Goal: Task Accomplishment & Management: Manage account settings

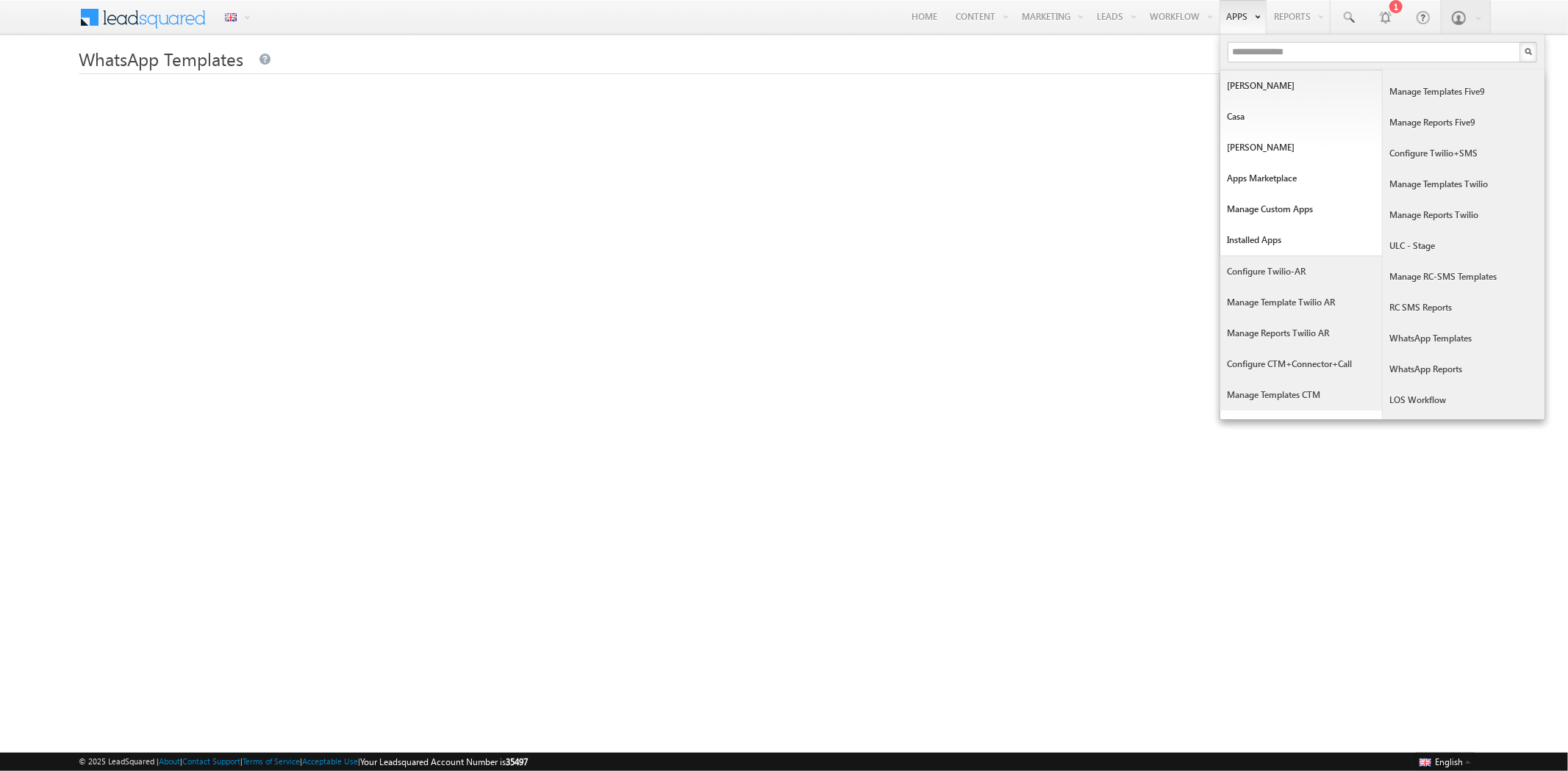
scroll to position [245, 0]
click at [1438, 329] on link "WhatsApp Reports" at bounding box center [1463, 335] width 161 height 31
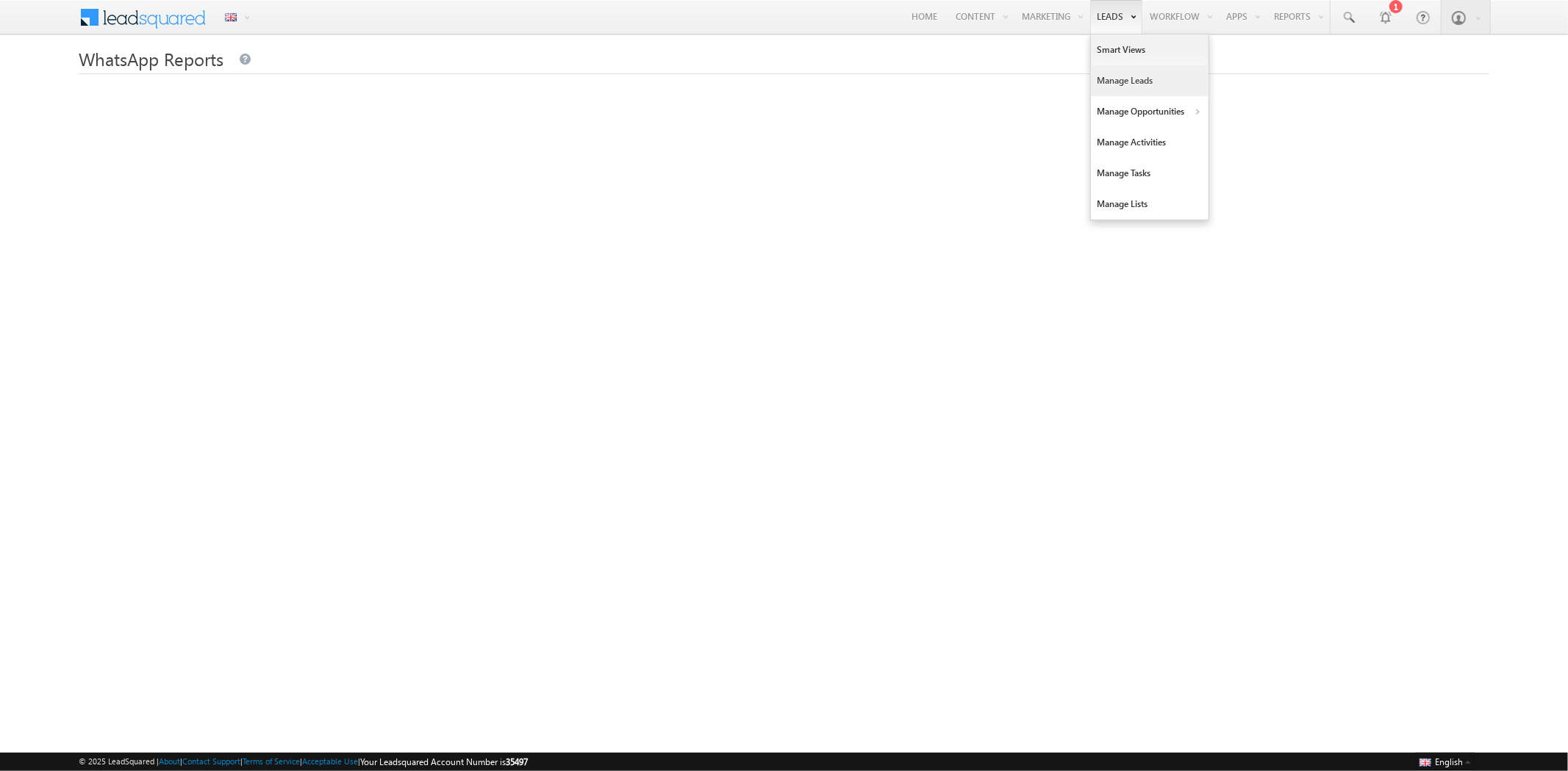
click at [1103, 89] on link "Manage Leads" at bounding box center [1149, 80] width 118 height 31
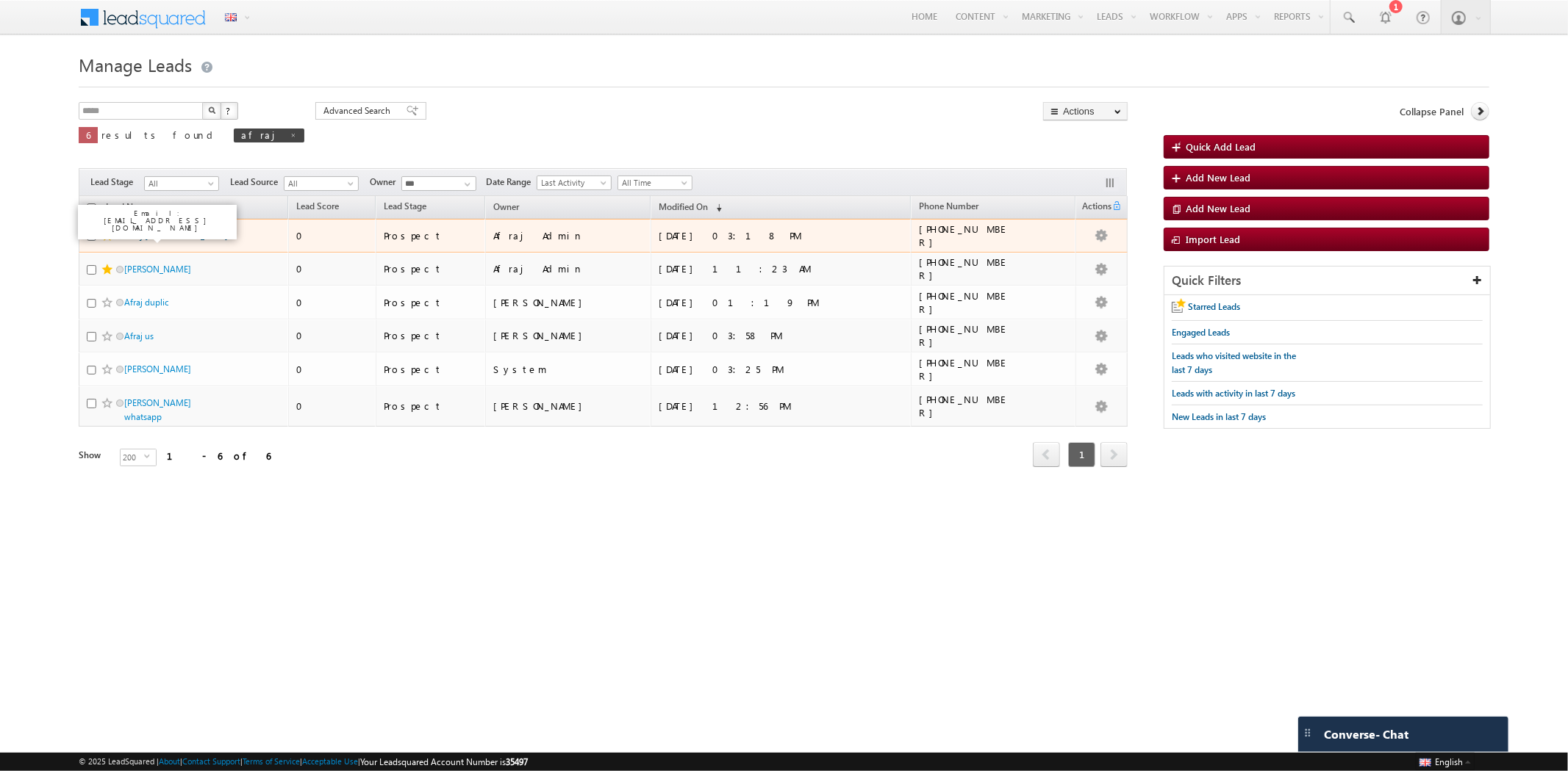
click at [152, 234] on link "Afraj [GEOGRAPHIC_DATA]" at bounding box center [176, 235] width 104 height 11
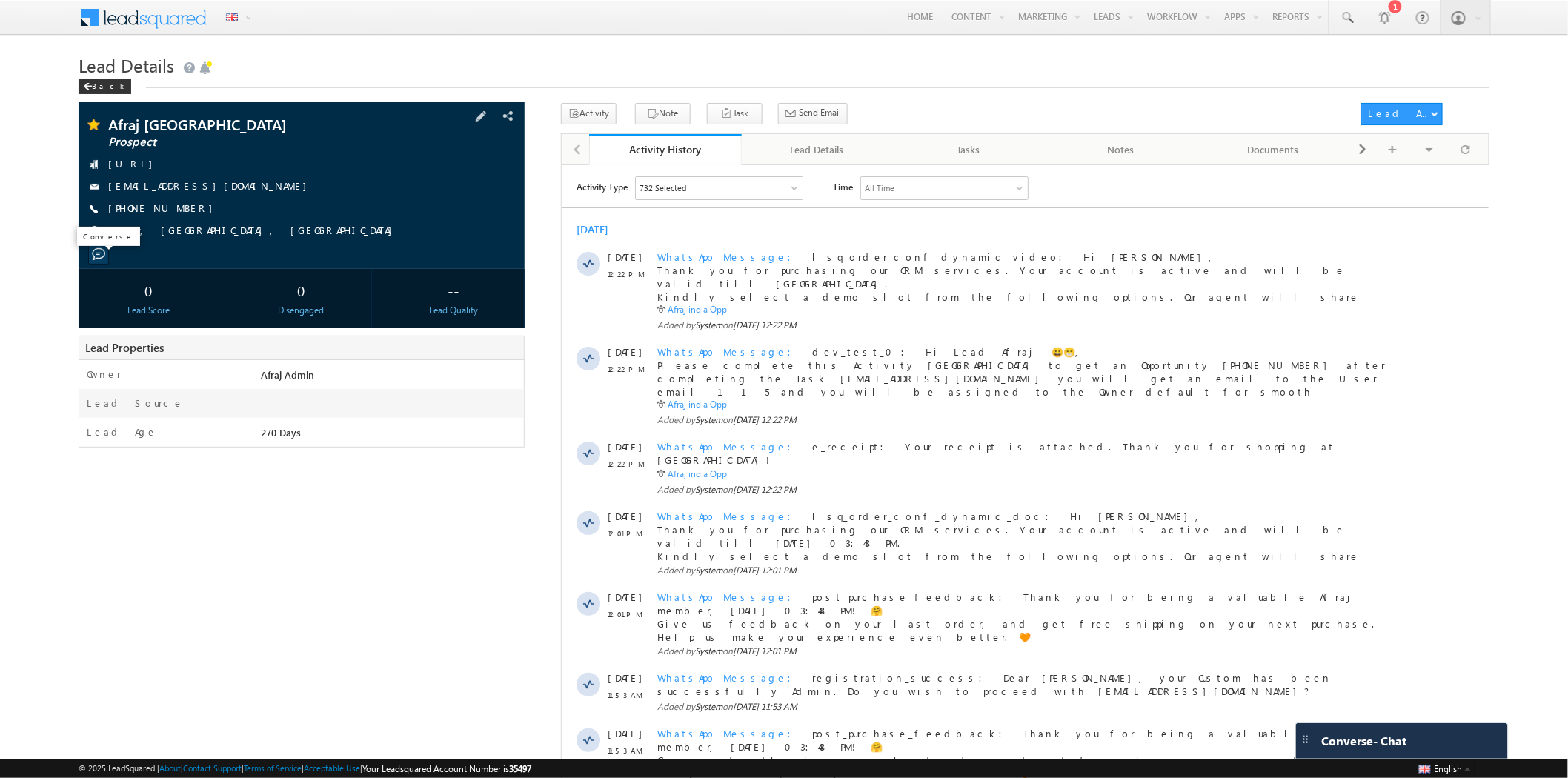
drag, startPoint x: 94, startPoint y: 254, endPoint x: 106, endPoint y: 262, distance: 14.4
click at [94, 254] on span at bounding box center [99, 255] width 13 height 13
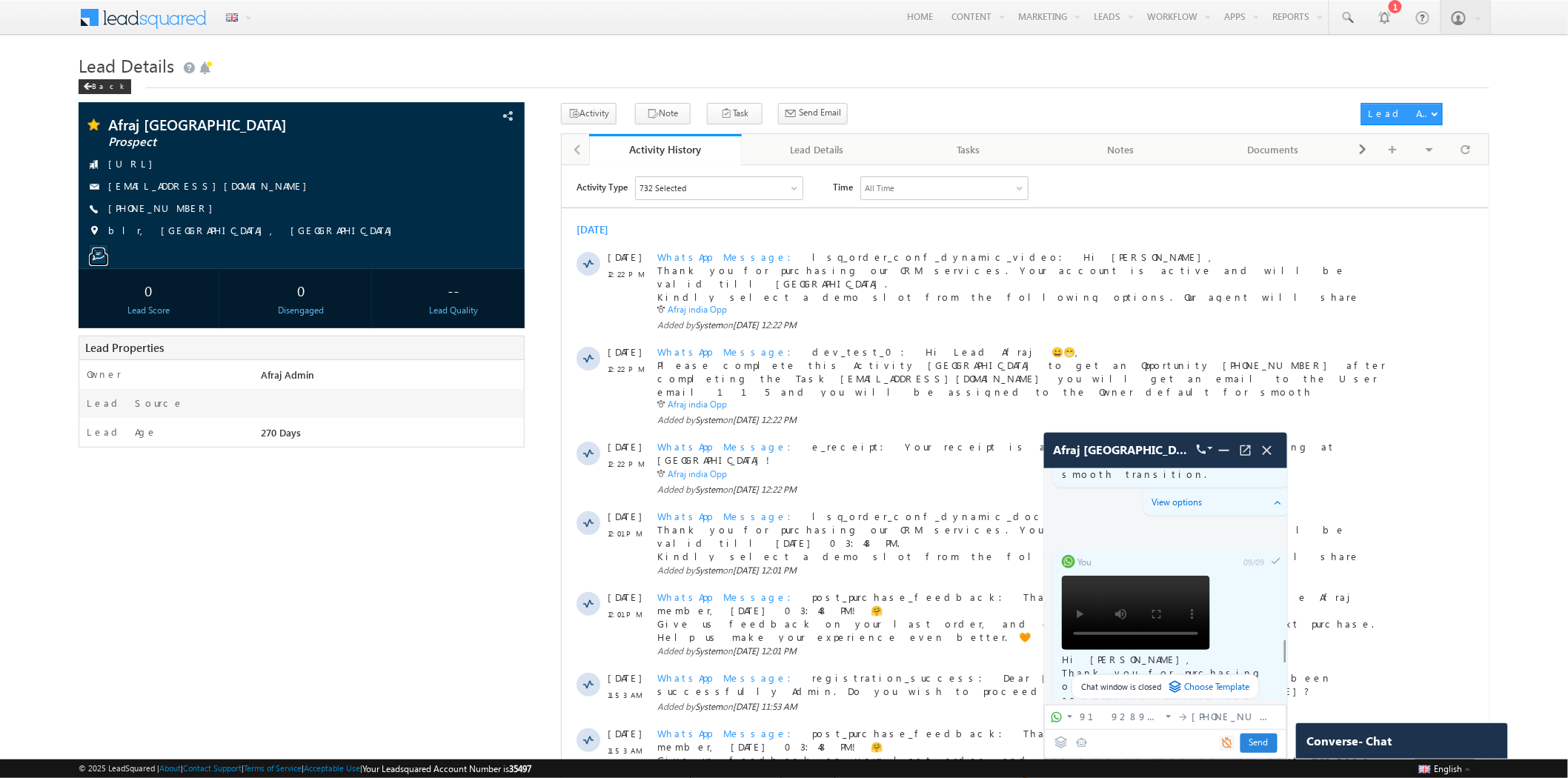
scroll to position [5932, 0]
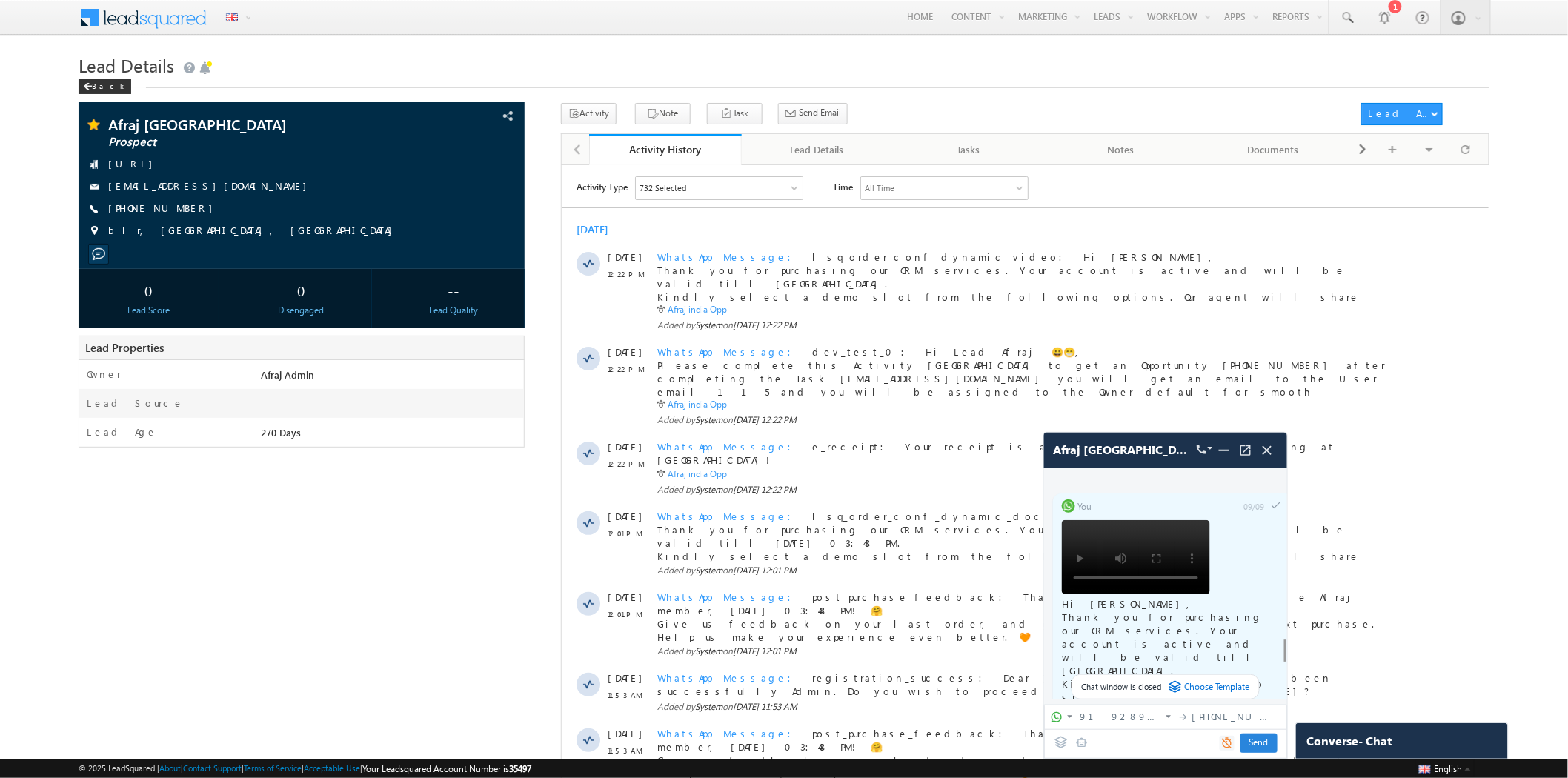
scroll to position [6043, 0]
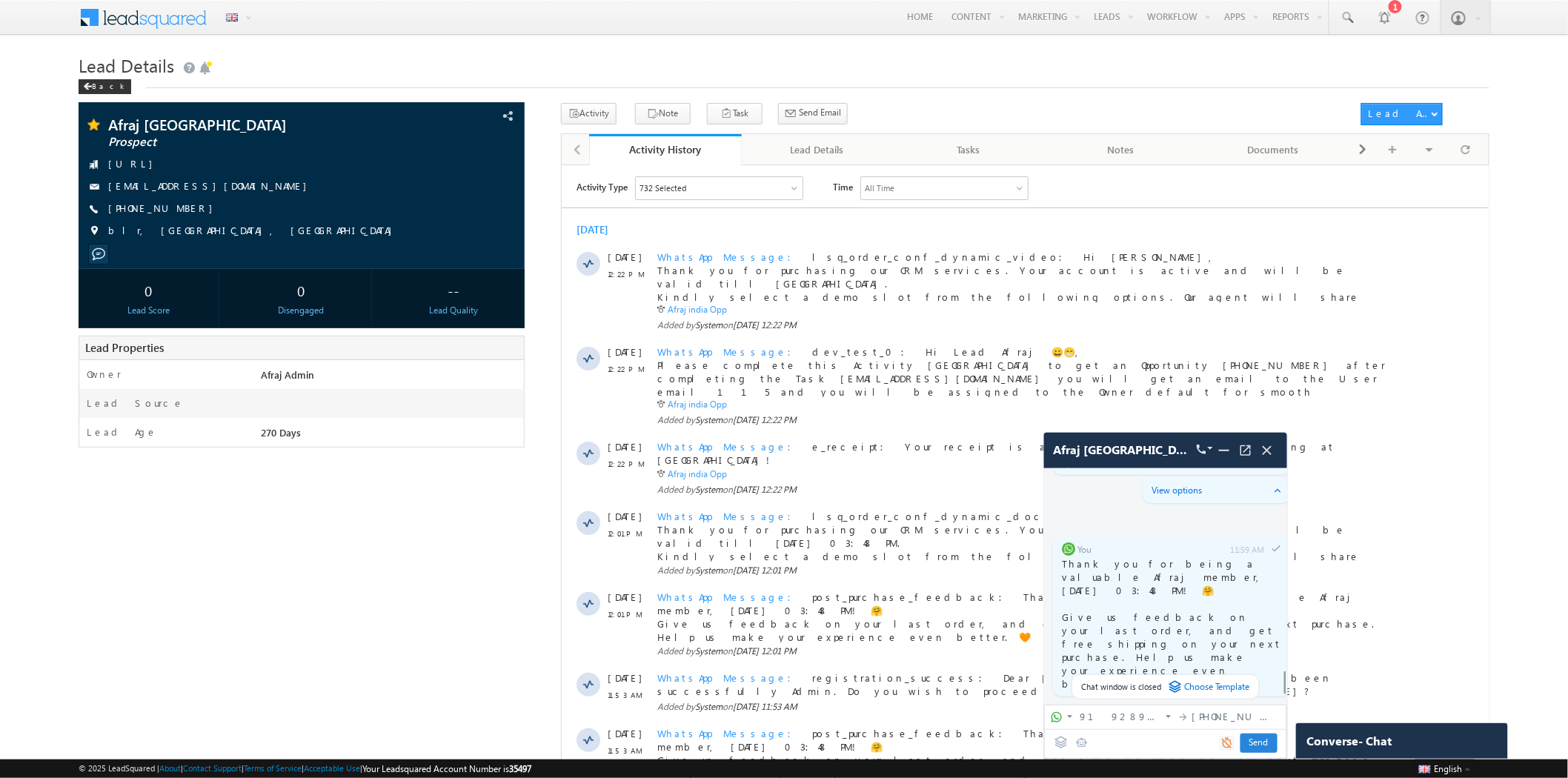
scroll to position [7332, 0]
